Goal: Task Accomplishment & Management: Complete application form

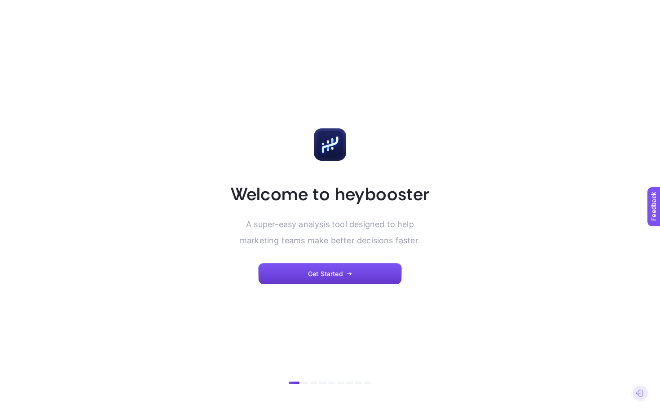
click at [352, 277] on button "Get Started" at bounding box center [330, 274] width 144 height 22
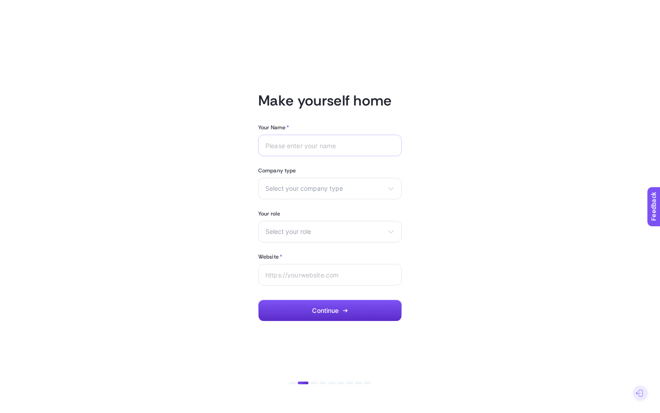
click at [318, 151] on div at bounding box center [330, 146] width 144 height 22
type input "Shakshi Srivastava"
click at [282, 191] on span "Select your company type" at bounding box center [324, 188] width 119 height 7
click at [287, 208] on span "eCommerce" at bounding box center [283, 210] width 35 height 7
click at [289, 229] on span "Select your role" at bounding box center [324, 231] width 119 height 7
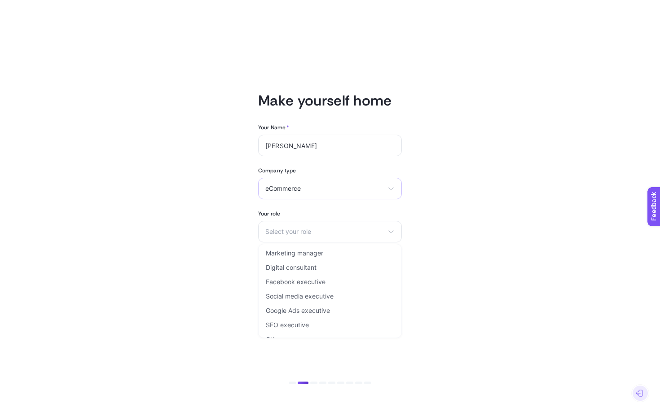
click at [295, 190] on span "eCommerce" at bounding box center [324, 188] width 119 height 7
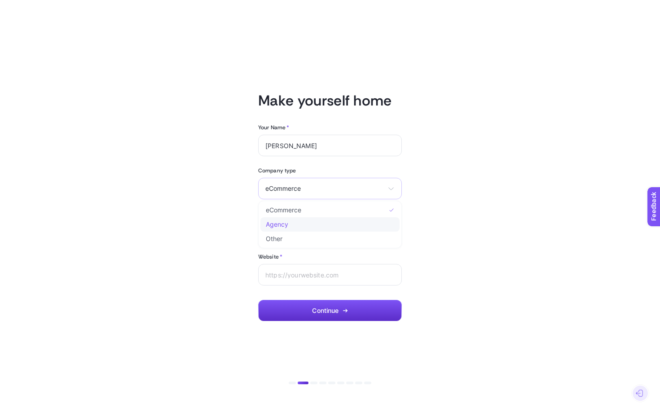
click at [300, 222] on li "Agency" at bounding box center [329, 224] width 139 height 14
click at [304, 228] on div "Select your role Marketing manager Digital consultant Facebook executive Social…" at bounding box center [330, 232] width 144 height 22
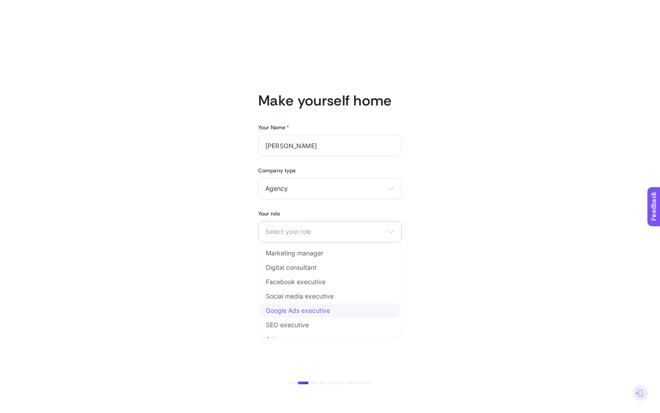
scroll to position [11, 0]
click at [318, 298] on span "Google Ads executive" at bounding box center [298, 299] width 64 height 7
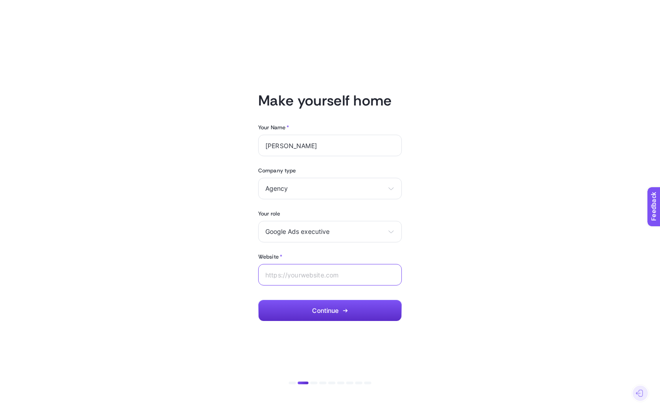
click at [313, 275] on input "Website *" at bounding box center [329, 274] width 129 height 7
paste input "https://commercev3.com/"
type input "https://commercev3.com/"
click at [345, 316] on button "Continue" at bounding box center [330, 311] width 144 height 22
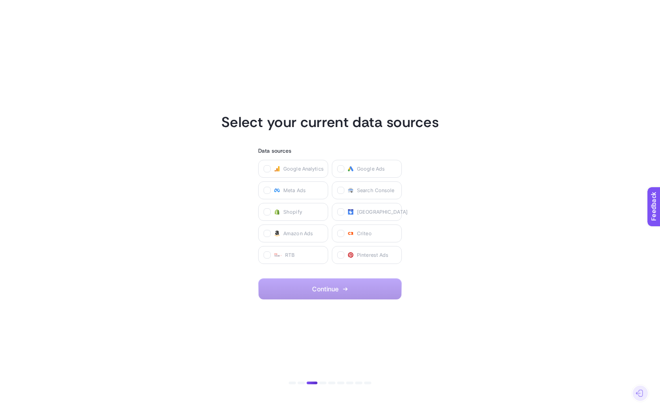
click at [370, 306] on article "Select your current data sources Data sources Google Analytics Google Ads Meta …" at bounding box center [330, 207] width 625 height 392
click at [339, 168] on icon at bounding box center [341, 169] width 4 height 4
click at [0, 0] on Ads "checkbox" at bounding box center [0, 0] width 0 height 0
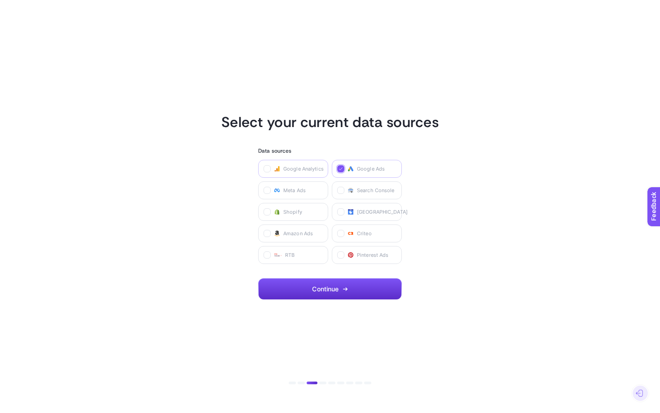
click at [265, 172] on label "Google Analytics" at bounding box center [293, 169] width 70 height 18
click at [0, 0] on Analytics "checkbox" at bounding box center [0, 0] width 0 height 0
click at [338, 194] on label at bounding box center [340, 190] width 7 height 7
click at [0, 0] on Console "checkbox" at bounding box center [0, 0] width 0 height 0
click at [338, 213] on label at bounding box center [340, 211] width 7 height 7
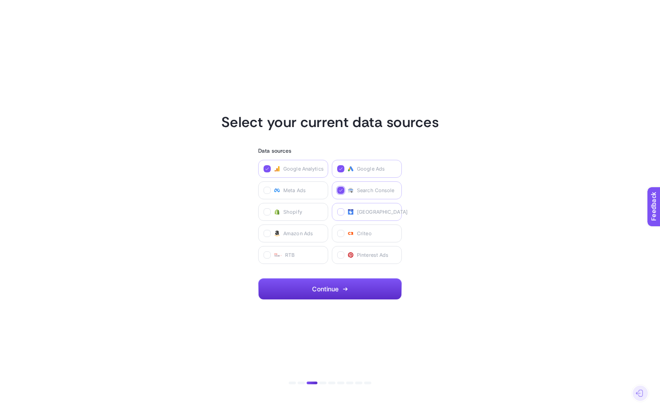
click at [0, 0] on Center "checkbox" at bounding box center [0, 0] width 0 height 0
click at [331, 279] on button "Continue" at bounding box center [330, 289] width 144 height 22
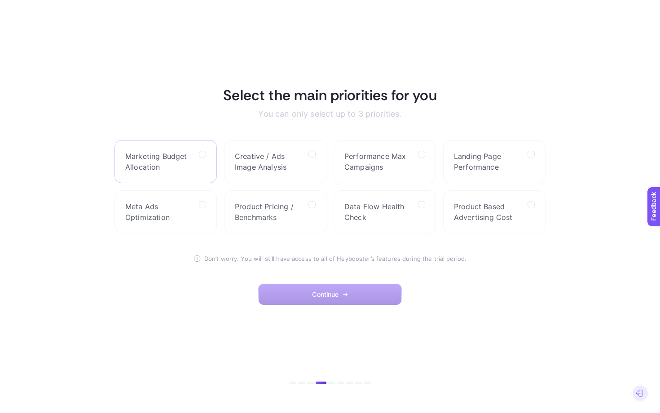
click at [203, 175] on label "Marketing Budget Allocation" at bounding box center [166, 161] width 102 height 43
click at [0, 0] on Allocation "checkbox" at bounding box center [0, 0] width 0 height 0
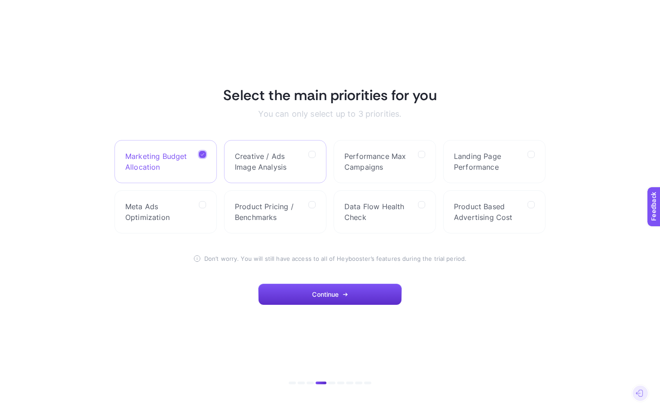
click at [281, 170] on span "Creative / Ads Image Analysis" at bounding box center [268, 162] width 66 height 22
click at [0, 0] on Analysis "checkbox" at bounding box center [0, 0] width 0 height 0
click at [385, 175] on label "Performance Max Campaigns" at bounding box center [385, 161] width 102 height 43
click at [0, 0] on Campaigns "checkbox" at bounding box center [0, 0] width 0 height 0
click at [466, 177] on label "Landing Page Performance" at bounding box center [494, 161] width 102 height 43
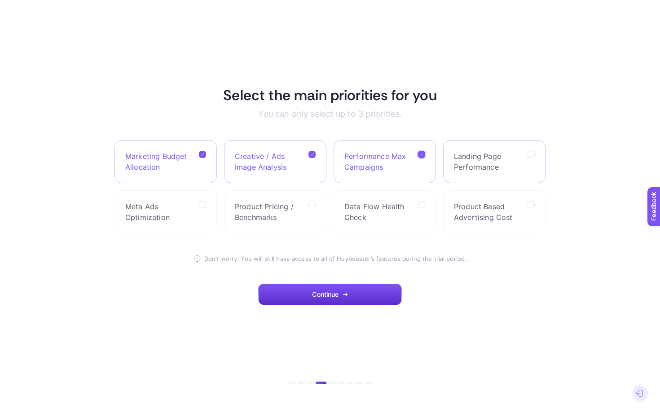
click at [0, 0] on Performance "checkbox" at bounding box center [0, 0] width 0 height 0
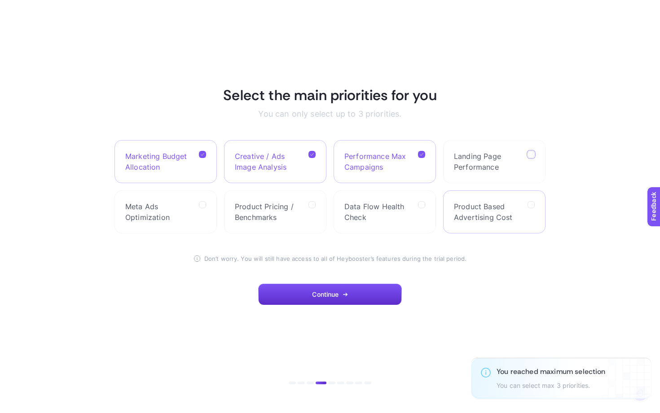
click at [463, 224] on label "Product Based Advertising Cost" at bounding box center [494, 211] width 102 height 43
click at [0, 0] on Cost "checkbox" at bounding box center [0, 0] width 0 height 0
click at [286, 219] on span "Product Pricing / Benchmarks" at bounding box center [268, 212] width 66 height 22
click at [0, 0] on Benchmarks "checkbox" at bounding box center [0, 0] width 0 height 0
click at [362, 228] on label "Data Flow Health Check" at bounding box center [385, 211] width 102 height 43
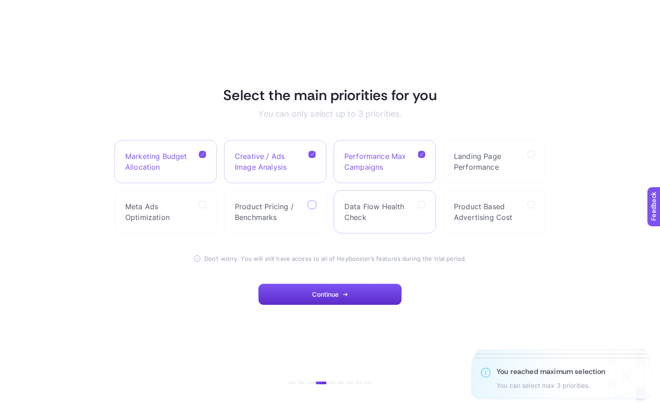
click at [0, 0] on Check "checkbox" at bounding box center [0, 0] width 0 height 0
click at [313, 220] on div at bounding box center [311, 212] width 7 height 22
click at [0, 0] on Benchmarks "checkbox" at bounding box center [0, 0] width 0 height 0
click at [312, 204] on icon at bounding box center [312, 205] width 4 height 4
click at [0, 0] on Benchmarks "checkbox" at bounding box center [0, 0] width 0 height 0
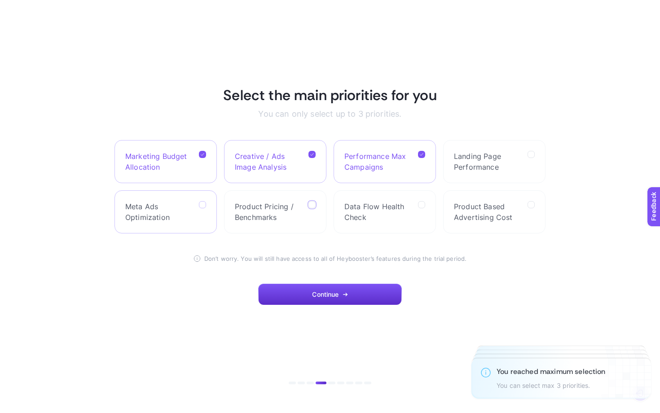
click at [202, 202] on label at bounding box center [202, 204] width 7 height 7
click at [0, 0] on Optimization "checkbox" at bounding box center [0, 0] width 0 height 0
click at [322, 293] on span "Continue" at bounding box center [325, 294] width 26 height 7
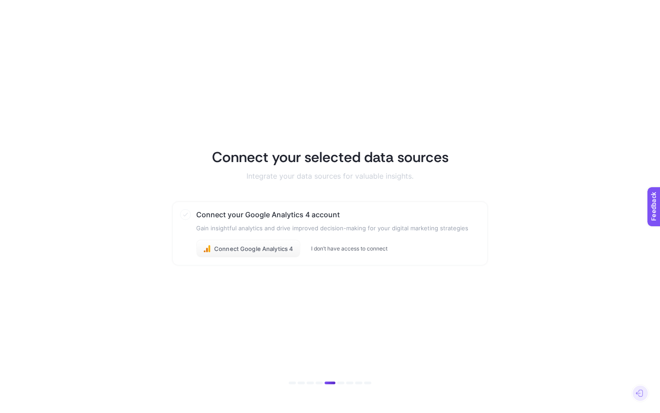
click at [341, 245] on button "I don’t have access to connect" at bounding box center [349, 248] width 76 height 7
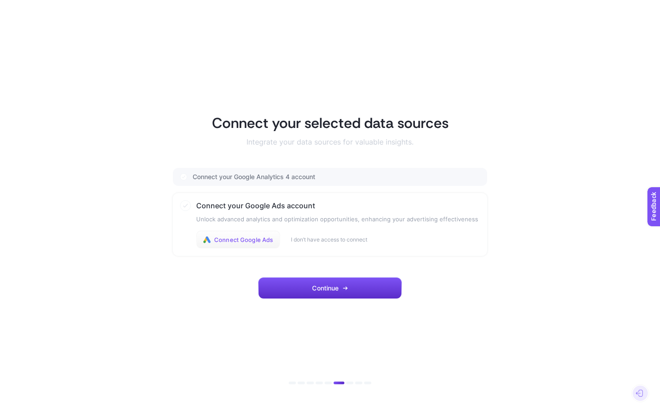
click at [255, 238] on span "Connect Google Ads" at bounding box center [243, 239] width 59 height 7
click at [299, 292] on button "Continue" at bounding box center [330, 289] width 144 height 22
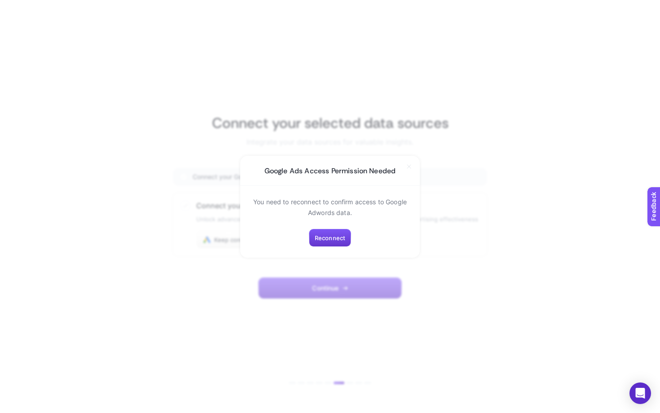
click at [335, 241] on button "Reconnect" at bounding box center [330, 238] width 42 height 18
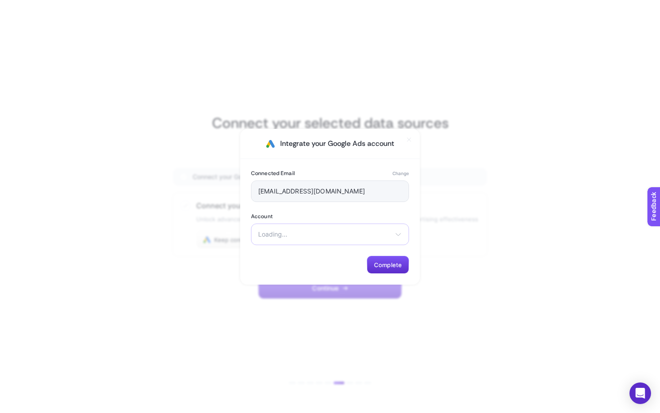
click at [356, 239] on div "Loading... There are no matching options available." at bounding box center [330, 235] width 158 height 22
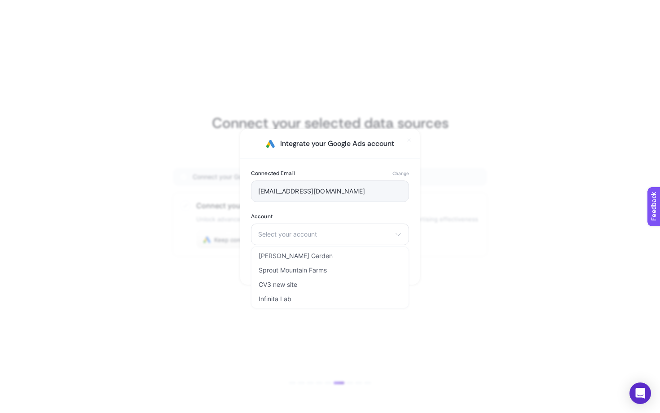
click at [409, 140] on icon at bounding box center [409, 140] width 4 height 4
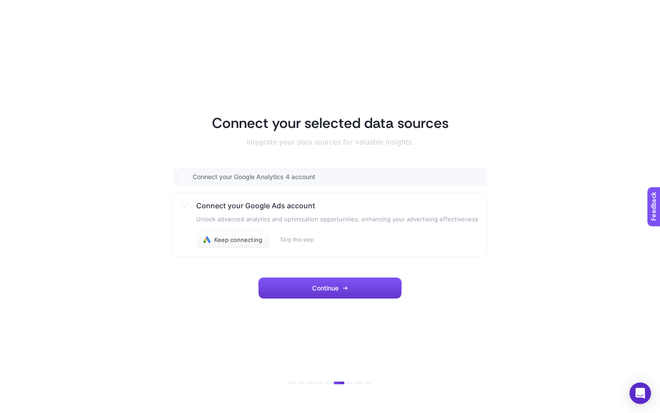
click at [346, 291] on icon "button" at bounding box center [345, 288] width 5 height 5
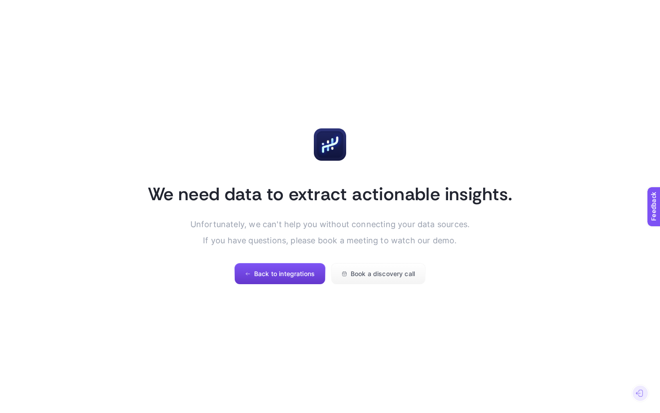
click at [282, 273] on span "Back to integrations" at bounding box center [284, 273] width 61 height 7
